Goal: Ask a question

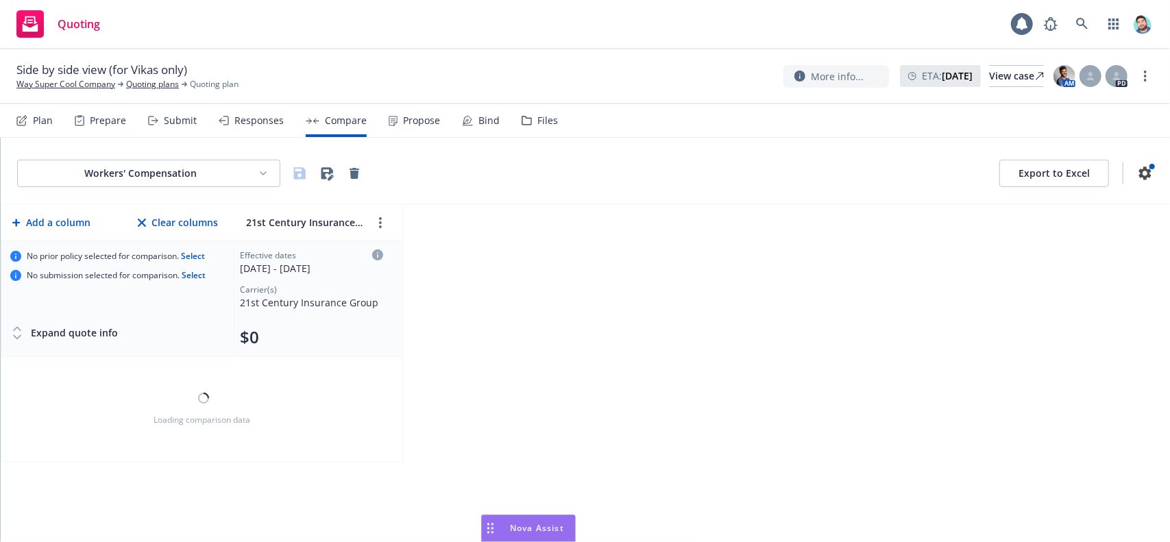
click at [491, 528] on rect "Drag to move" at bounding box center [492, 529] width 2 height 2
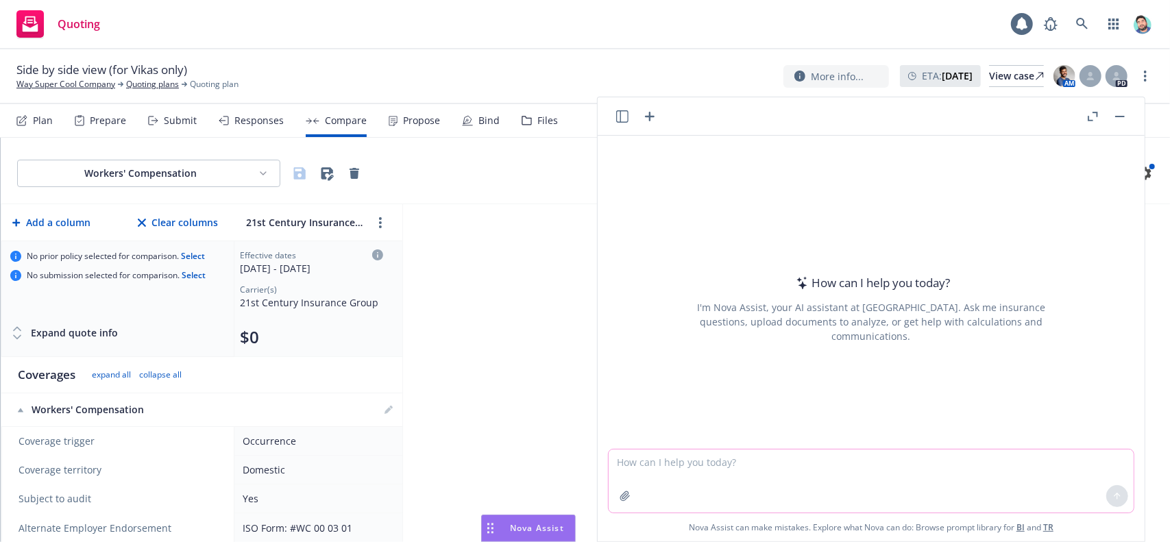
click at [631, 467] on textarea at bounding box center [871, 481] width 525 height 63
type textarea "which chatgpt model is this"
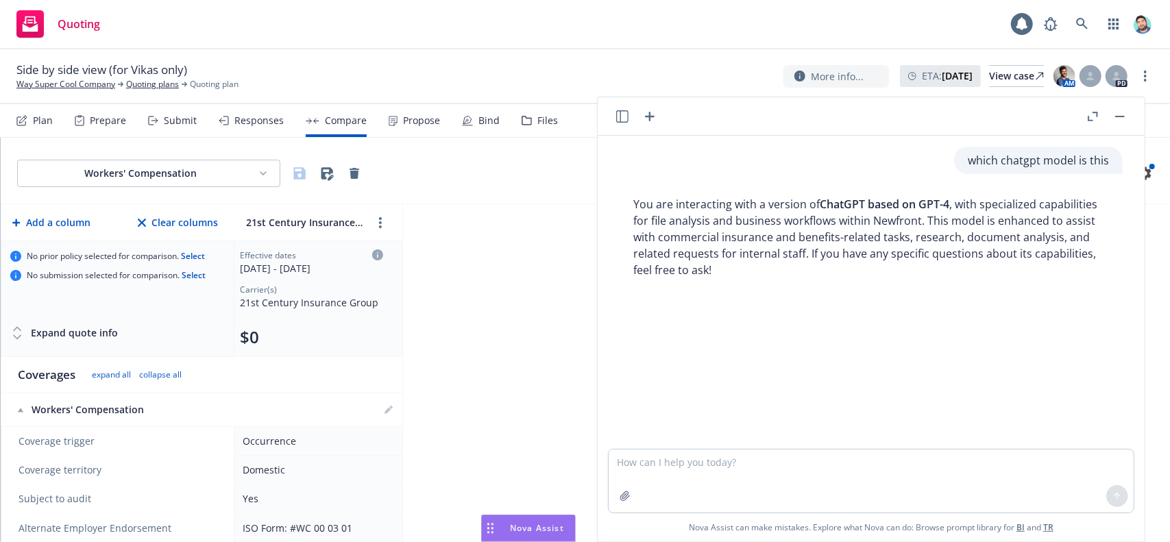
click at [1119, 120] on button "button" at bounding box center [1120, 116] width 16 height 16
